Goal: Find specific page/section: Find specific page/section

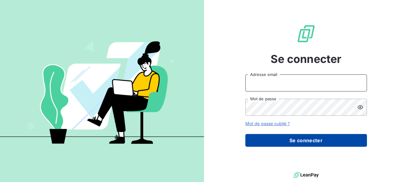
type input "[PERSON_NAME][EMAIL_ADDRESS][PERSON_NAME][DOMAIN_NAME]"
click at [310, 136] on button "Se connecter" at bounding box center [307, 140] width 122 height 13
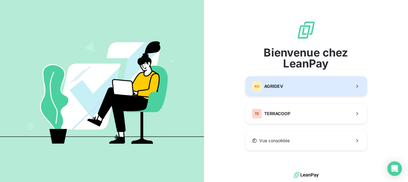
click at [318, 86] on button "AG AGRIDEV" at bounding box center [307, 86] width 122 height 20
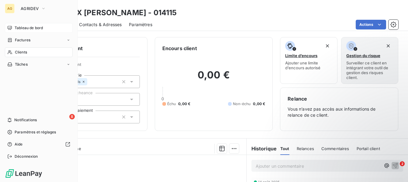
click at [24, 26] on span "Tableau de bord" at bounding box center [29, 27] width 28 height 5
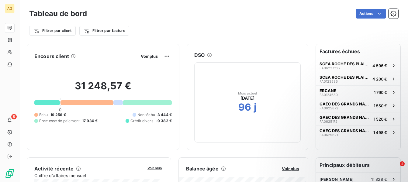
click at [49, 103] on div at bounding box center [47, 102] width 26 height 5
click at [146, 58] on span "Voir plus" at bounding box center [149, 56] width 17 height 5
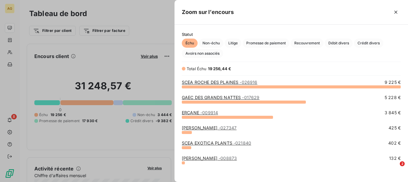
click at [222, 98] on link "GAEC DES GRANDS NATTES - 017629" at bounding box center [221, 97] width 78 height 5
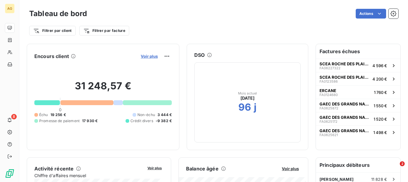
click at [148, 58] on span "Voir plus" at bounding box center [149, 56] width 17 height 5
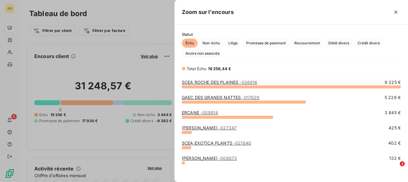
drag, startPoint x: 157, startPoint y: 32, endPoint x: 301, endPoint y: 11, distance: 145.7
click at [165, 30] on div at bounding box center [204, 91] width 408 height 182
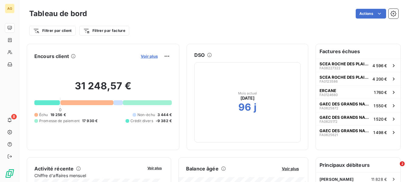
click at [141, 57] on span "Voir plus" at bounding box center [149, 56] width 17 height 5
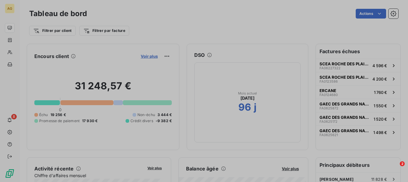
scroll to position [5, 5]
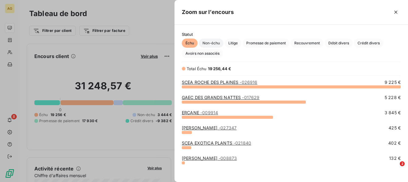
click at [205, 43] on span "Non-échu" at bounding box center [211, 43] width 25 height 9
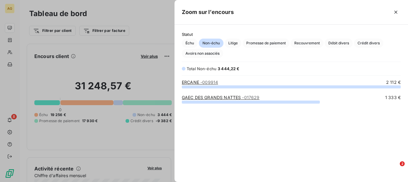
scroll to position [91, 229]
click at [191, 43] on span "Échu" at bounding box center [190, 43] width 16 height 9
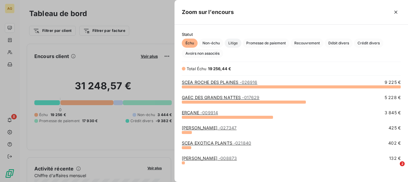
click at [229, 41] on span "Litige" at bounding box center [233, 43] width 17 height 9
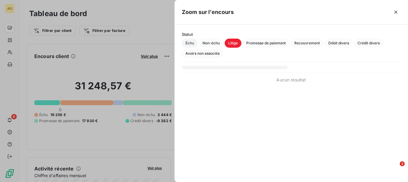
click at [185, 43] on span "Échu" at bounding box center [190, 43] width 16 height 9
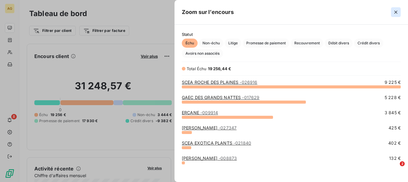
click at [397, 12] on icon "button" at bounding box center [396, 12] width 6 height 6
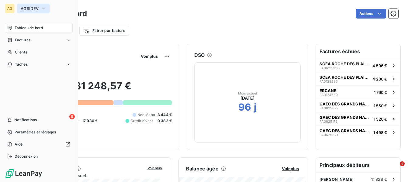
click at [37, 9] on span "AGRIDEV" at bounding box center [30, 8] width 18 height 5
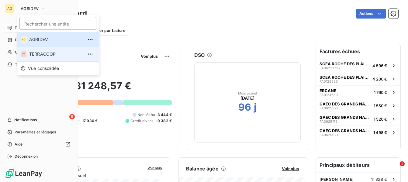
click at [36, 50] on li "TE TERRACOOP" at bounding box center [58, 54] width 82 height 15
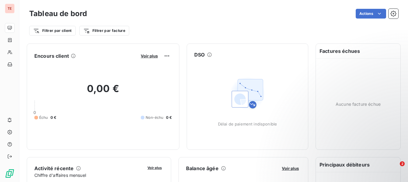
scroll to position [0, 0]
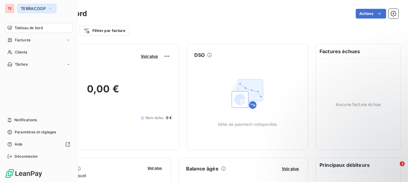
click at [40, 7] on span "TERRACOOP" at bounding box center [33, 8] width 25 height 5
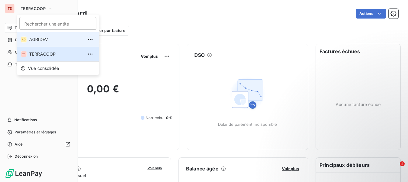
click at [35, 39] on span "AGRIDEV" at bounding box center [56, 40] width 54 height 6
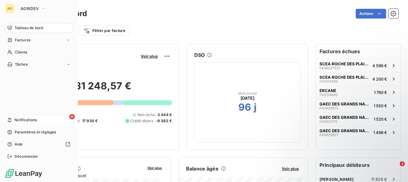
click at [33, 122] on span "Notifications" at bounding box center [25, 119] width 23 height 5
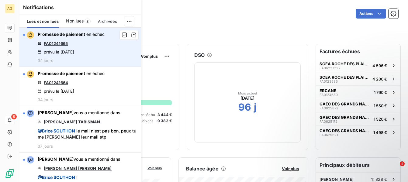
click at [53, 42] on link "FA01241665" at bounding box center [56, 43] width 24 height 5
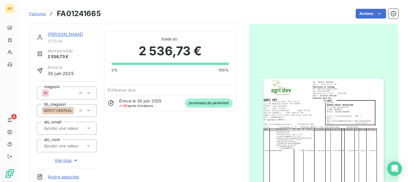
click at [377, 13] on html "AG 8 Factures FA01241665 Actions HOARAU MARIE VERONIQUE 027549 Montant initial …" at bounding box center [204, 91] width 408 height 182
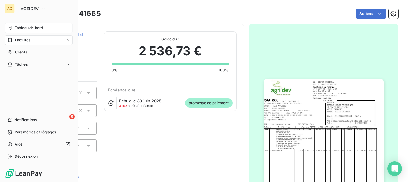
click at [10, 28] on icon at bounding box center [9, 28] width 5 height 5
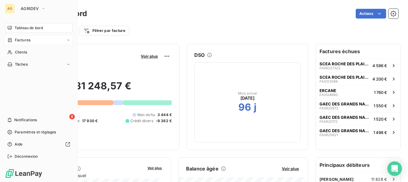
click at [66, 40] on div "Factures" at bounding box center [39, 40] width 68 height 10
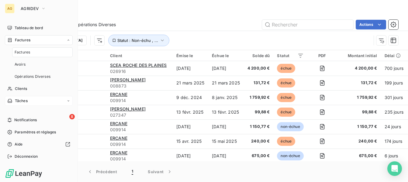
click at [34, 99] on div "Tâches" at bounding box center [39, 101] width 68 height 10
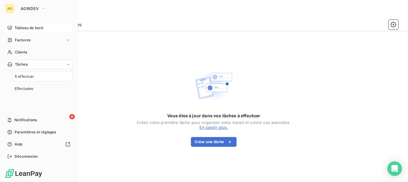
click at [32, 26] on span "Tableau de bord" at bounding box center [29, 27] width 28 height 5
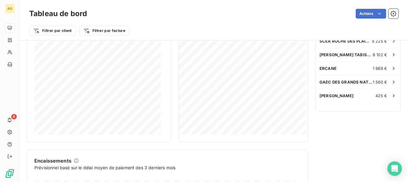
scroll to position [122, 0]
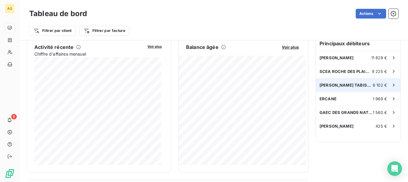
click at [361, 87] on span "[PERSON_NAME] TABISMAN" at bounding box center [346, 85] width 53 height 5
